Goal: Task Accomplishment & Management: Complete application form

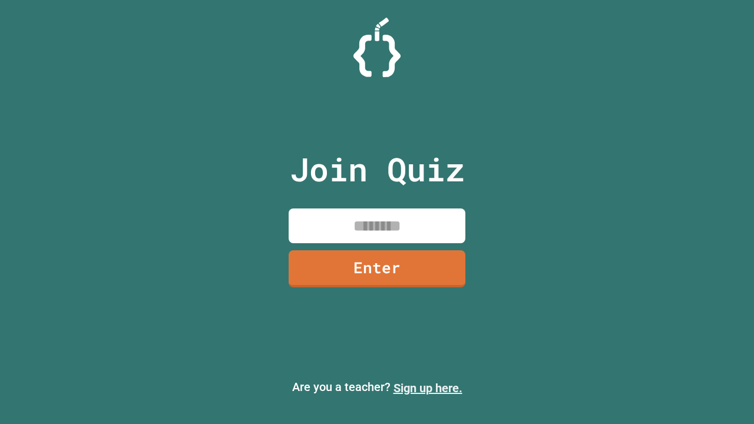
click at [427, 388] on link "Sign up here." at bounding box center [427, 388] width 69 height 14
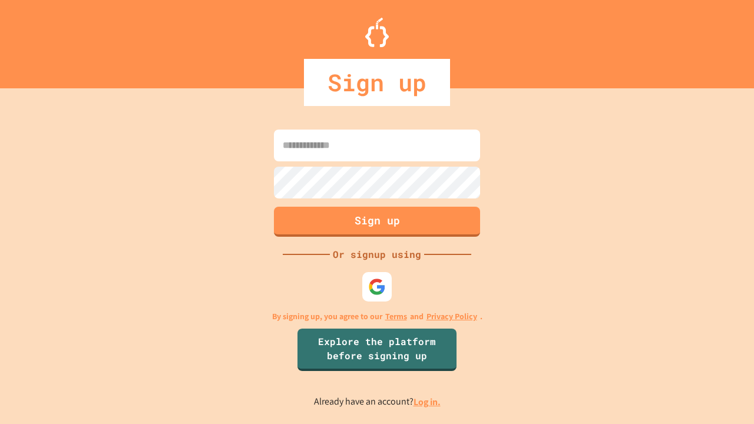
click at [427, 402] on link "Log in." at bounding box center [426, 402] width 27 height 12
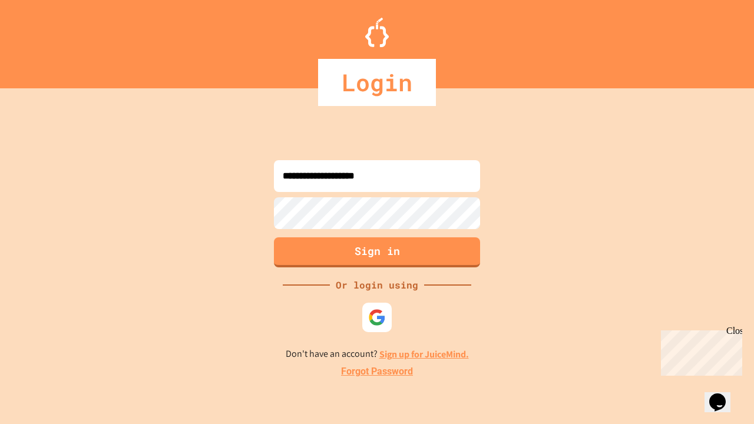
type input "**********"
